Goal: Transaction & Acquisition: Purchase product/service

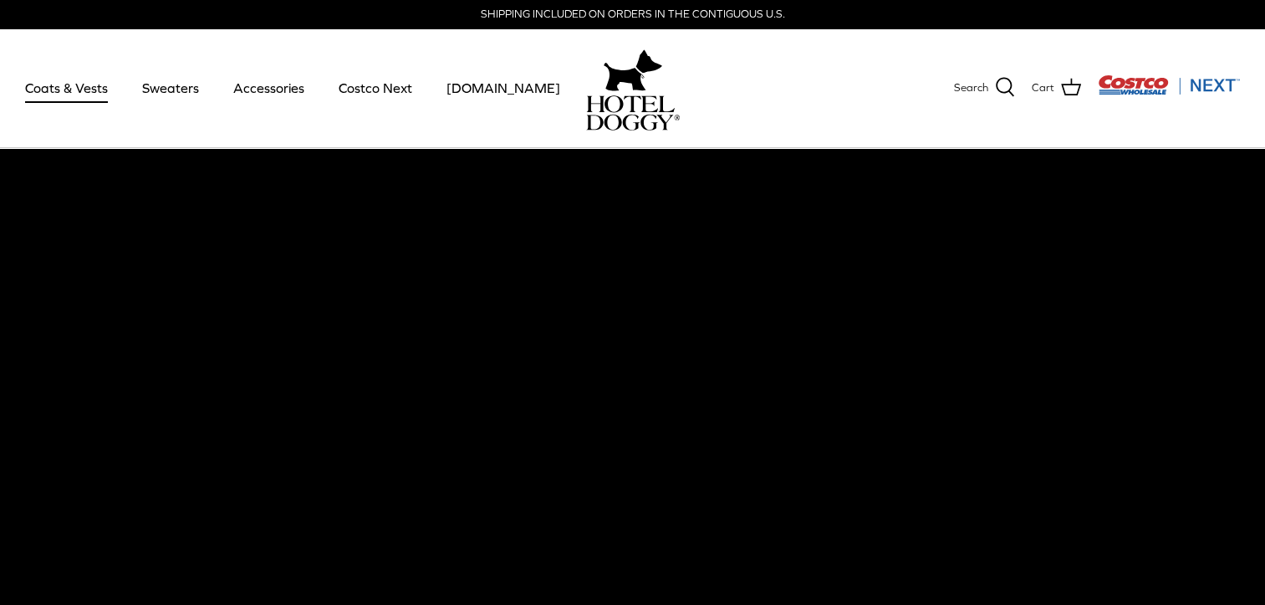
click at [69, 79] on link "Coats & Vests" at bounding box center [66, 87] width 113 height 57
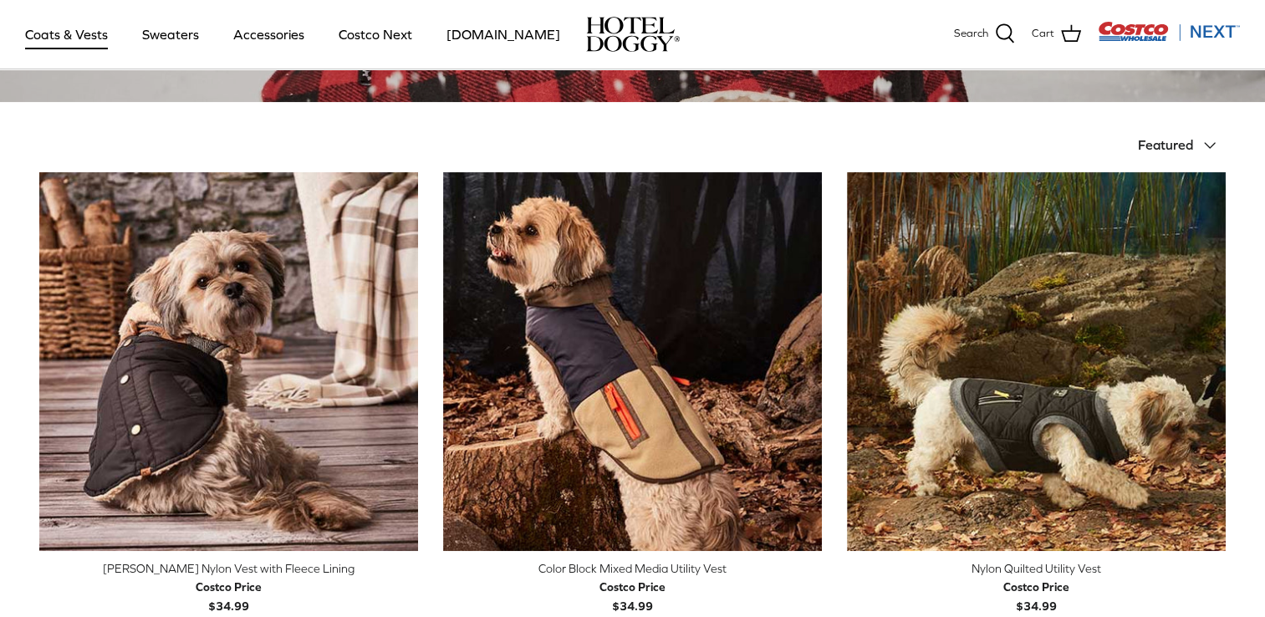
scroll to position [342, 0]
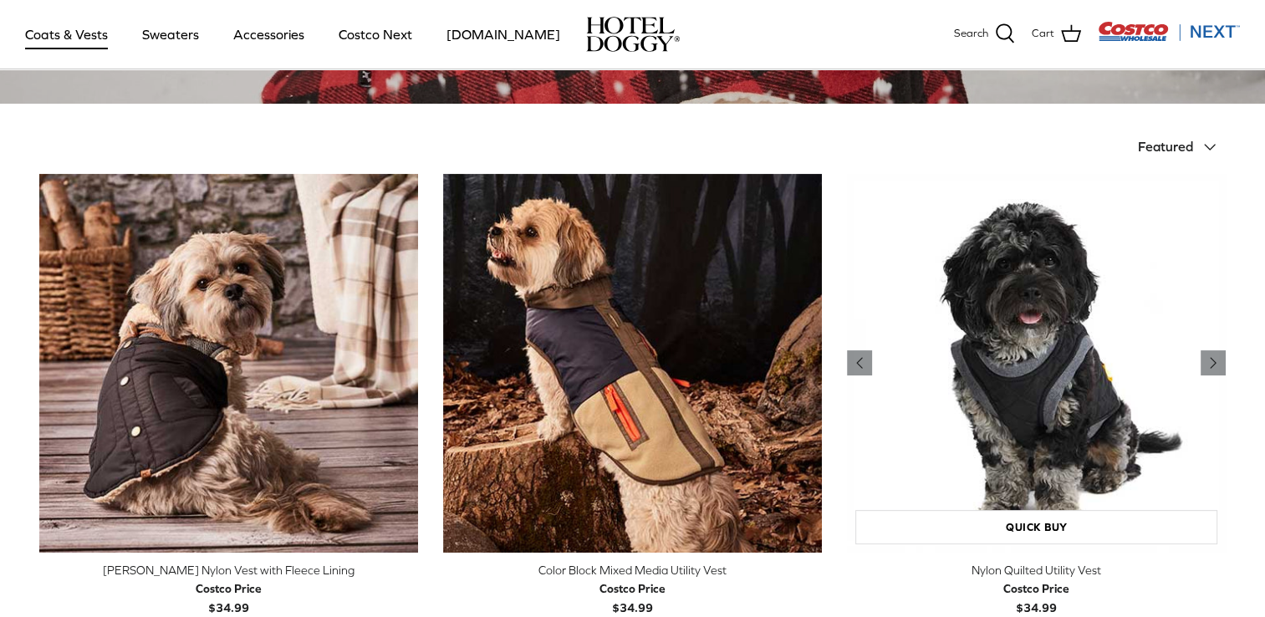
click at [1102, 394] on img "Nylon Quilted Utility Vest" at bounding box center [1036, 363] width 379 height 379
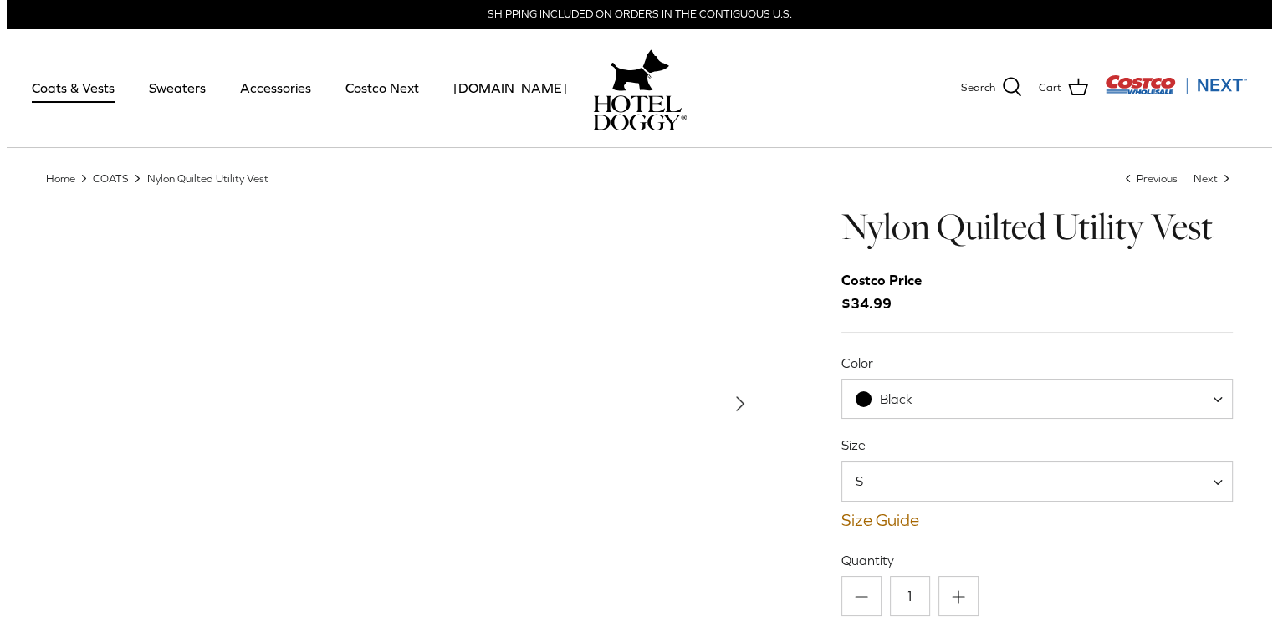
scroll to position [33, 0]
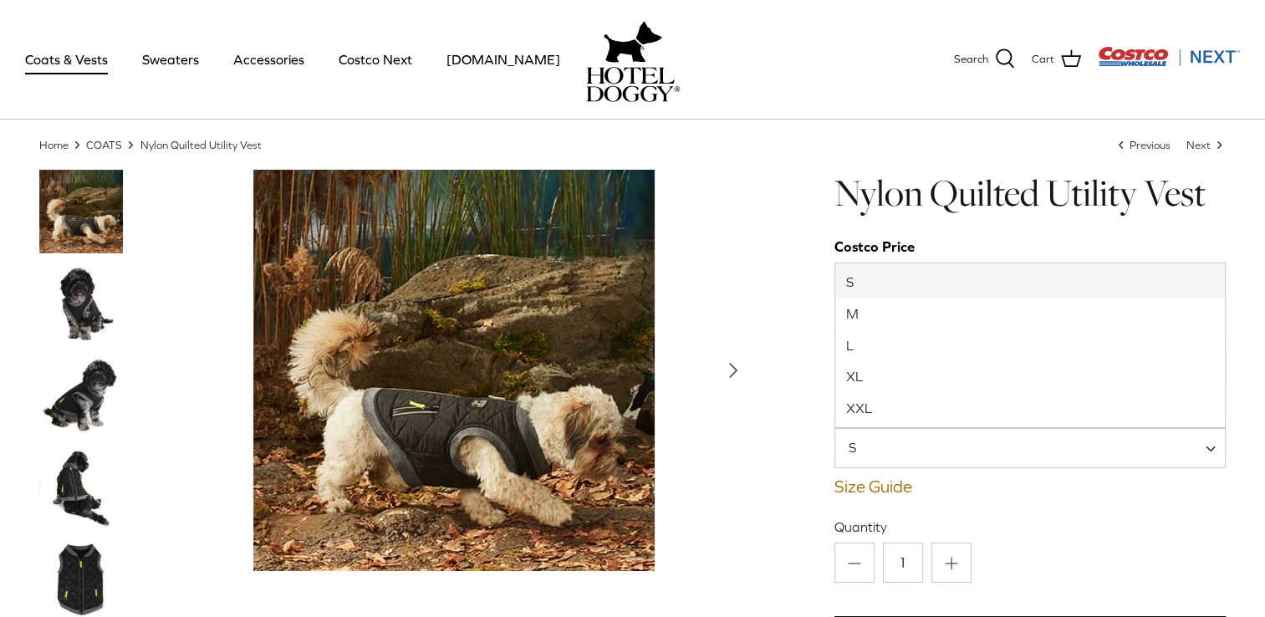
click at [879, 450] on span "S" at bounding box center [862, 447] width 54 height 18
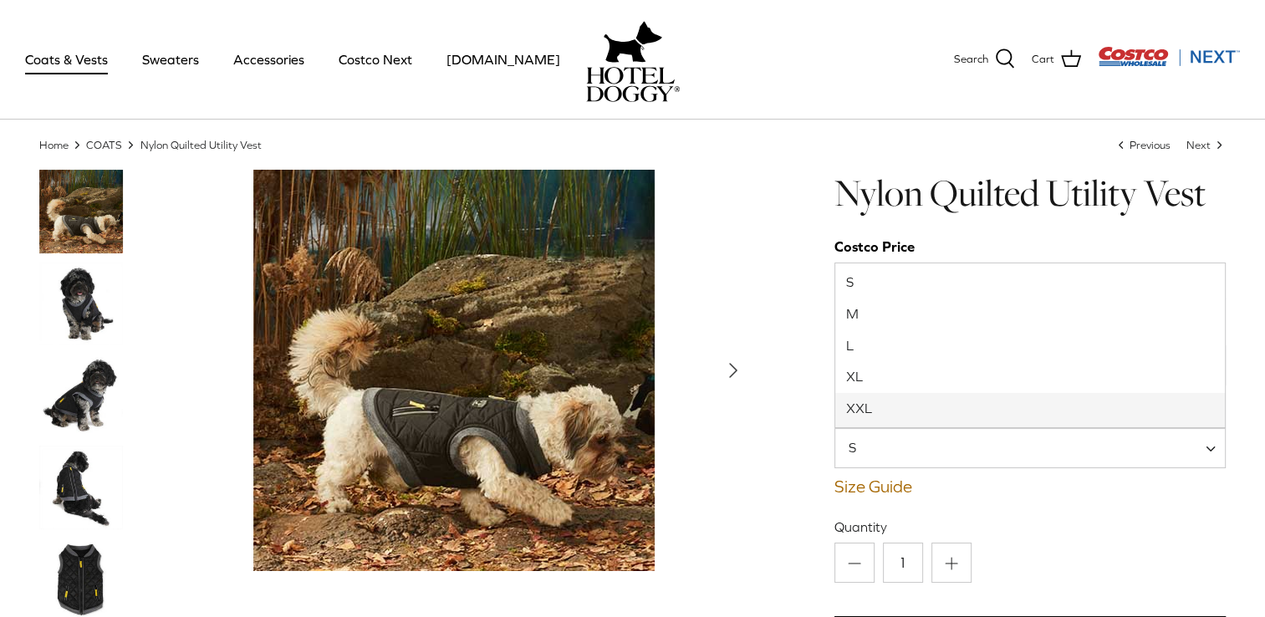
select select "XXL"
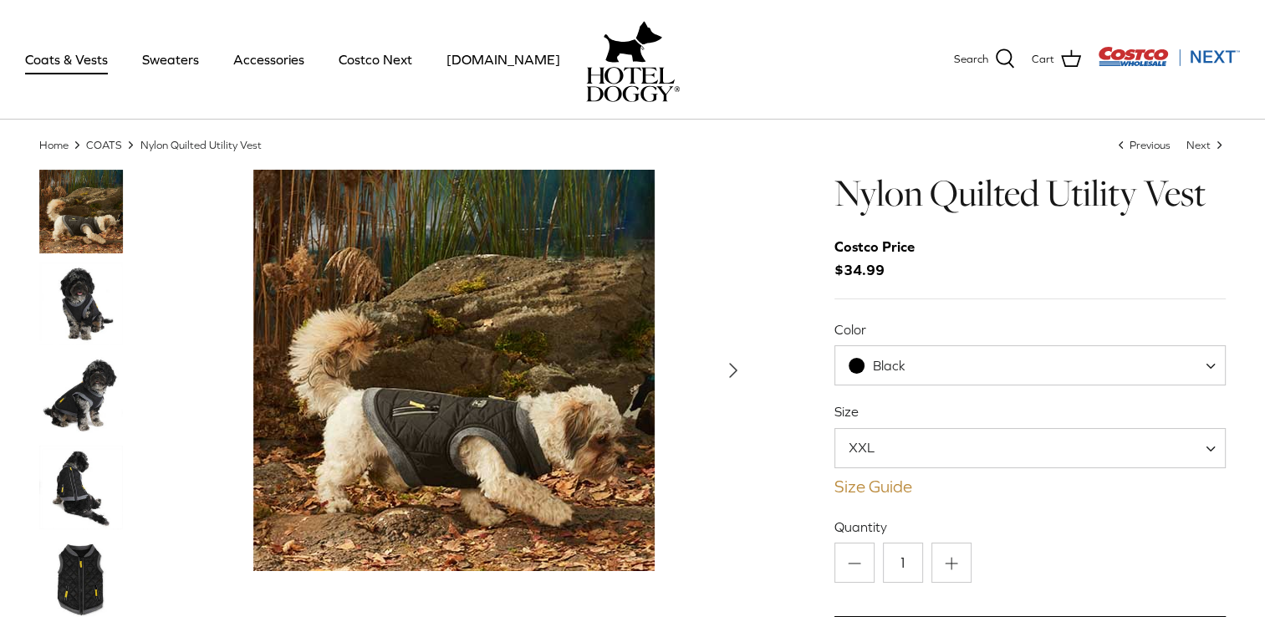
click at [862, 492] on link "Size Guide" at bounding box center [1031, 487] width 392 height 20
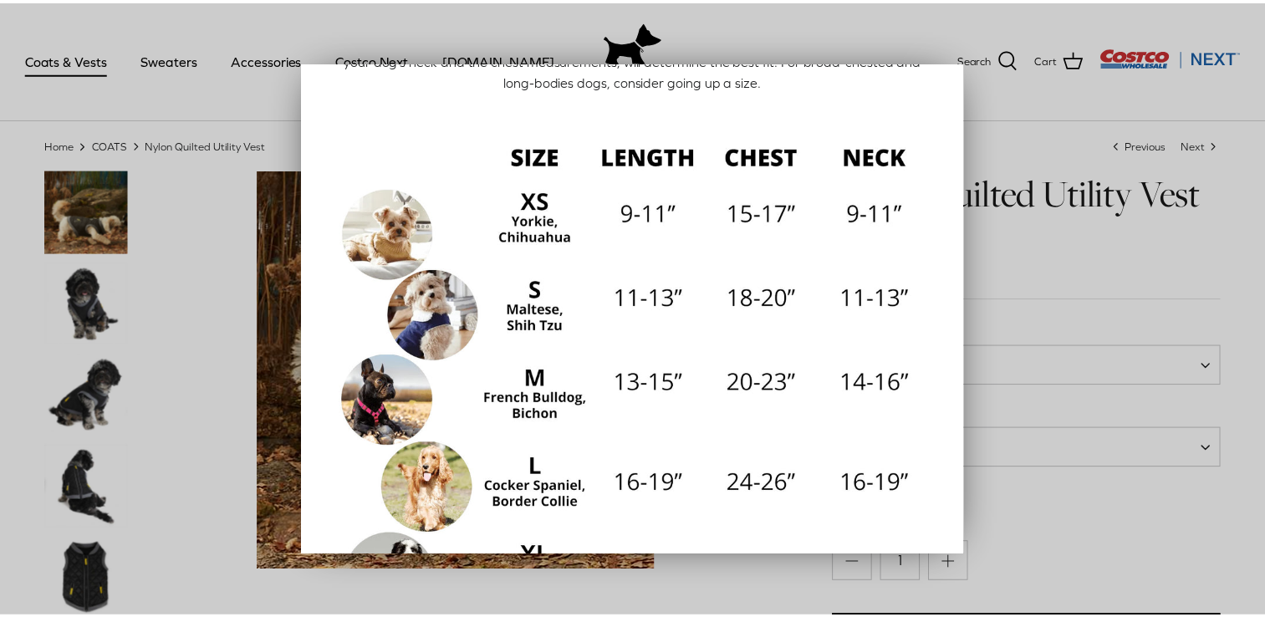
scroll to position [13, 0]
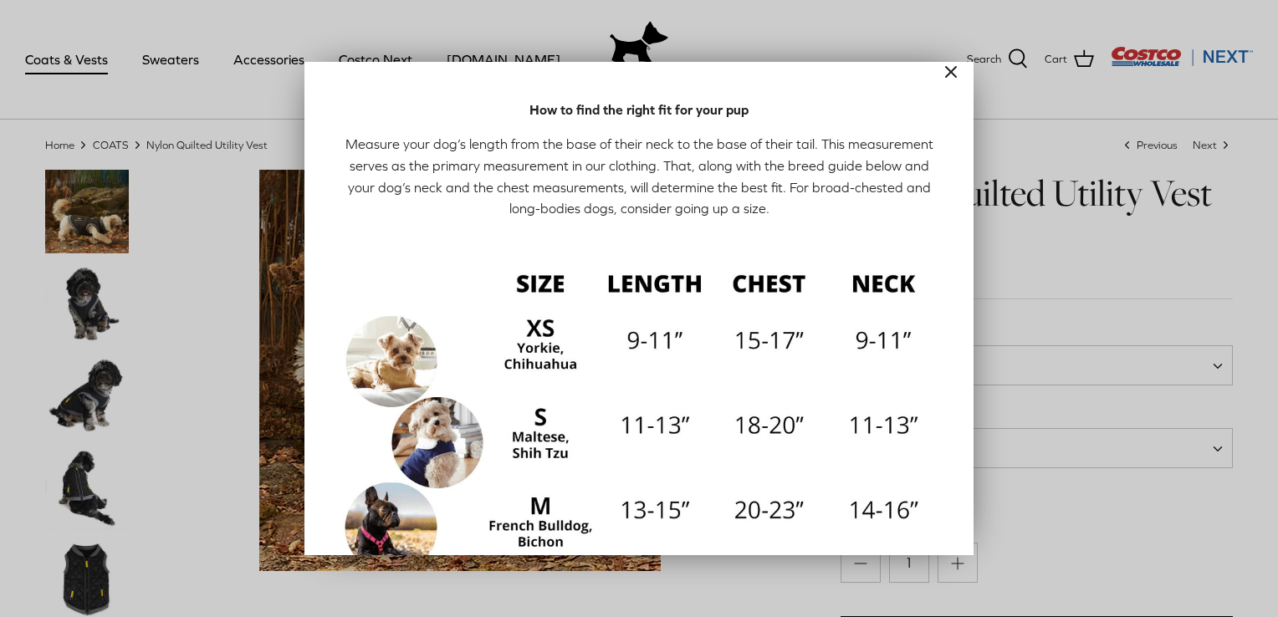
click at [946, 74] on line "Close" at bounding box center [951, 72] width 10 height 10
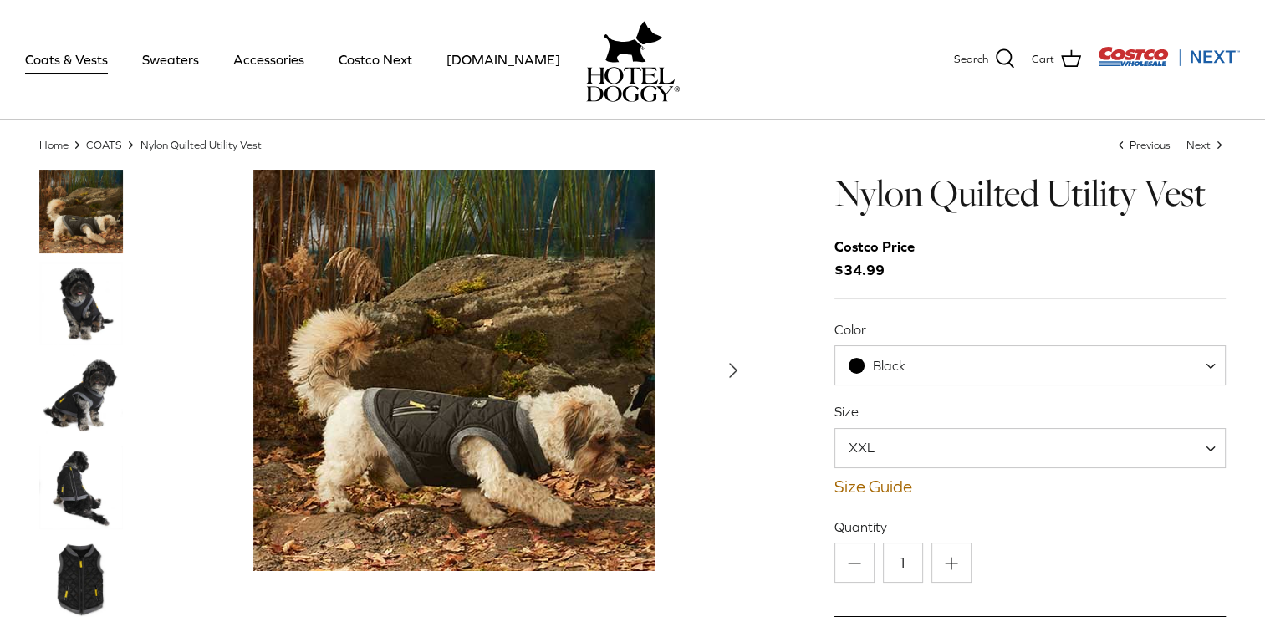
click at [1077, 534] on label "Quantity" at bounding box center [1031, 527] width 392 height 18
click at [923, 543] on input "1" at bounding box center [903, 563] width 40 height 40
